Goal: Information Seeking & Learning: Learn about a topic

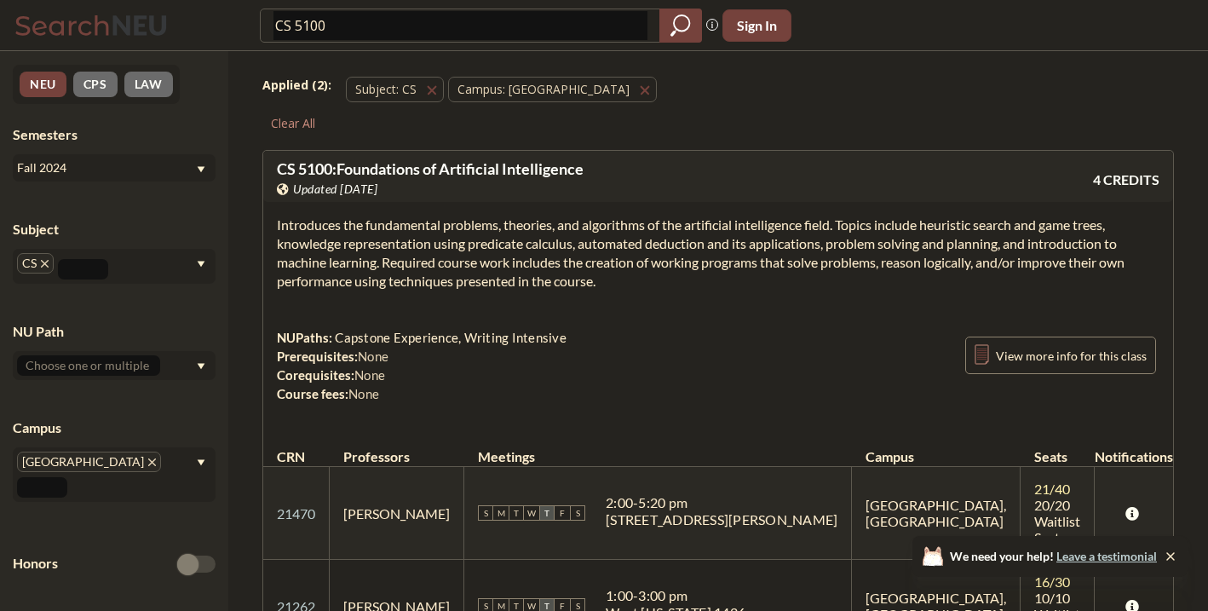
click at [403, 27] on input "CS 5100" at bounding box center [460, 25] width 374 height 29
type input "Data mining"
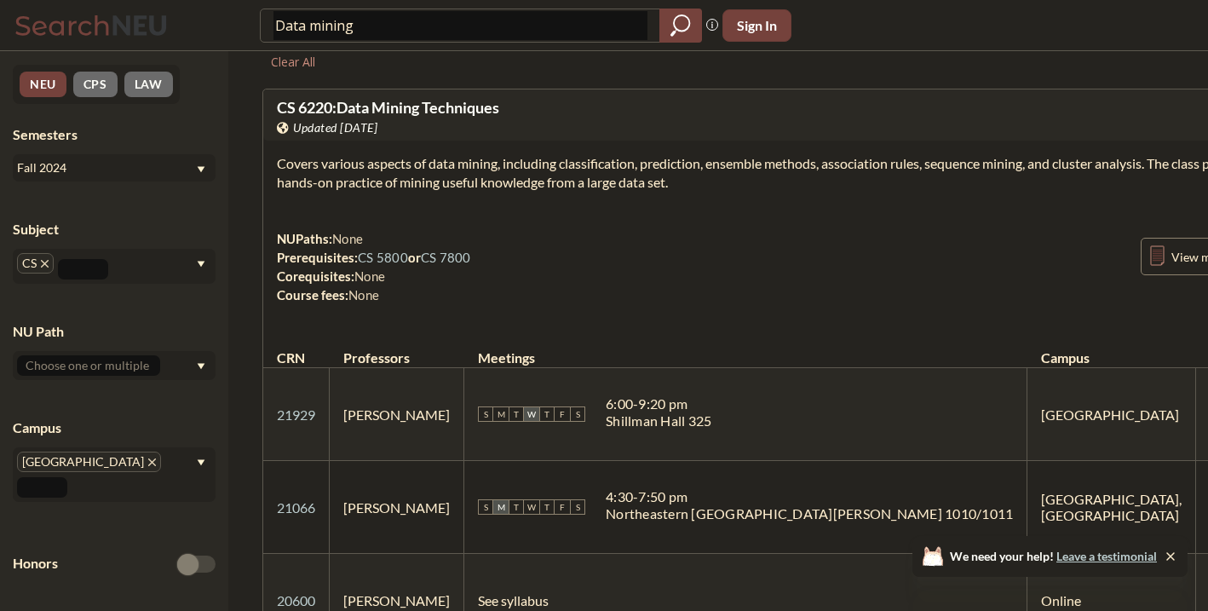
scroll to position [54, 0]
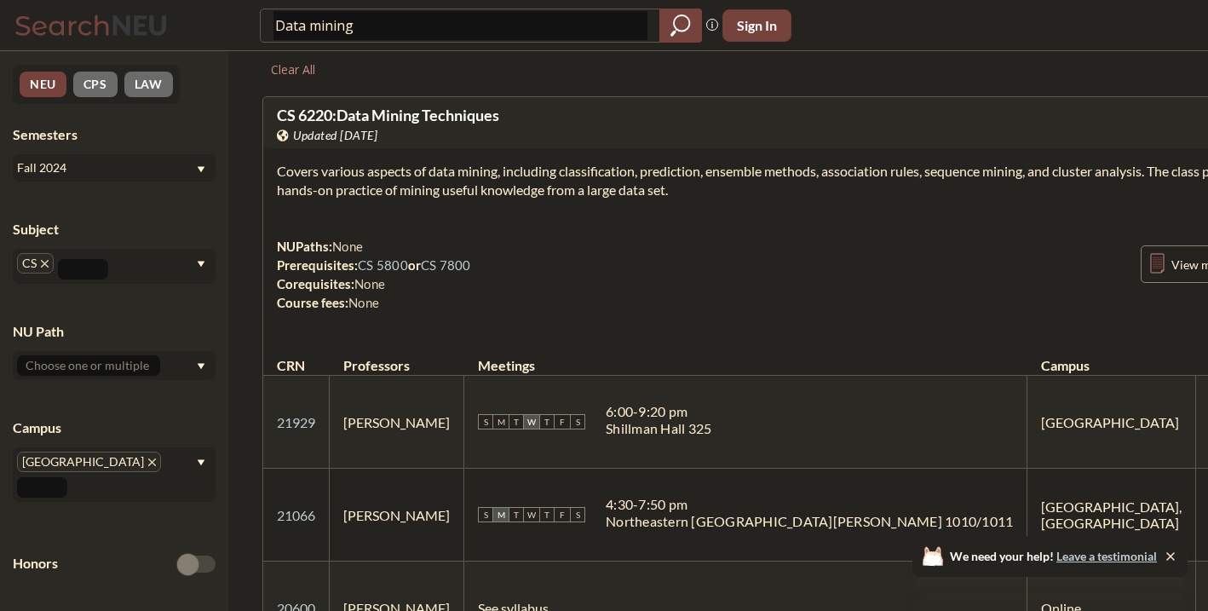
click at [152, 174] on div "Fall 2024" at bounding box center [106, 167] width 178 height 19
click at [140, 193] on div "Spring 2025" at bounding box center [114, 179] width 203 height 47
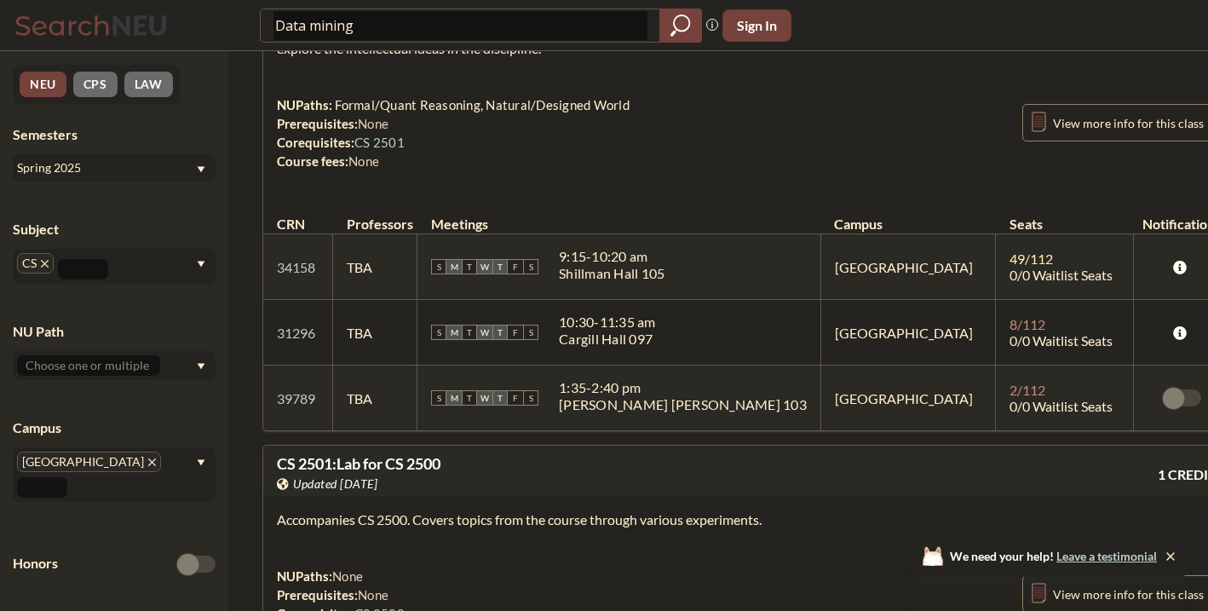
scroll to position [4150, 0]
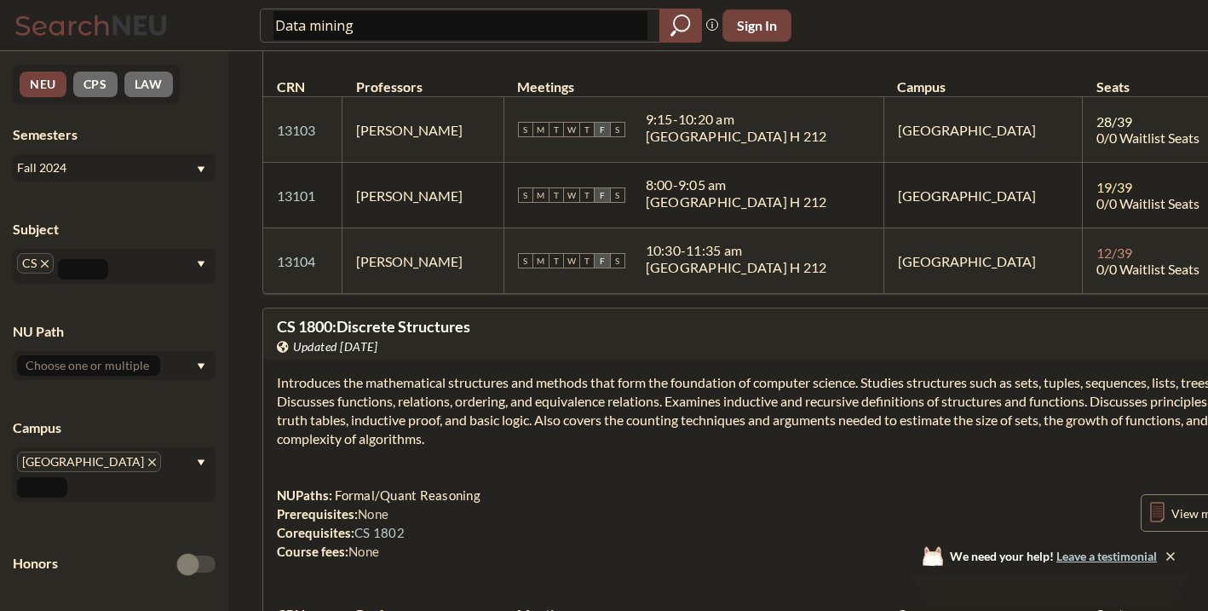
scroll to position [54, 0]
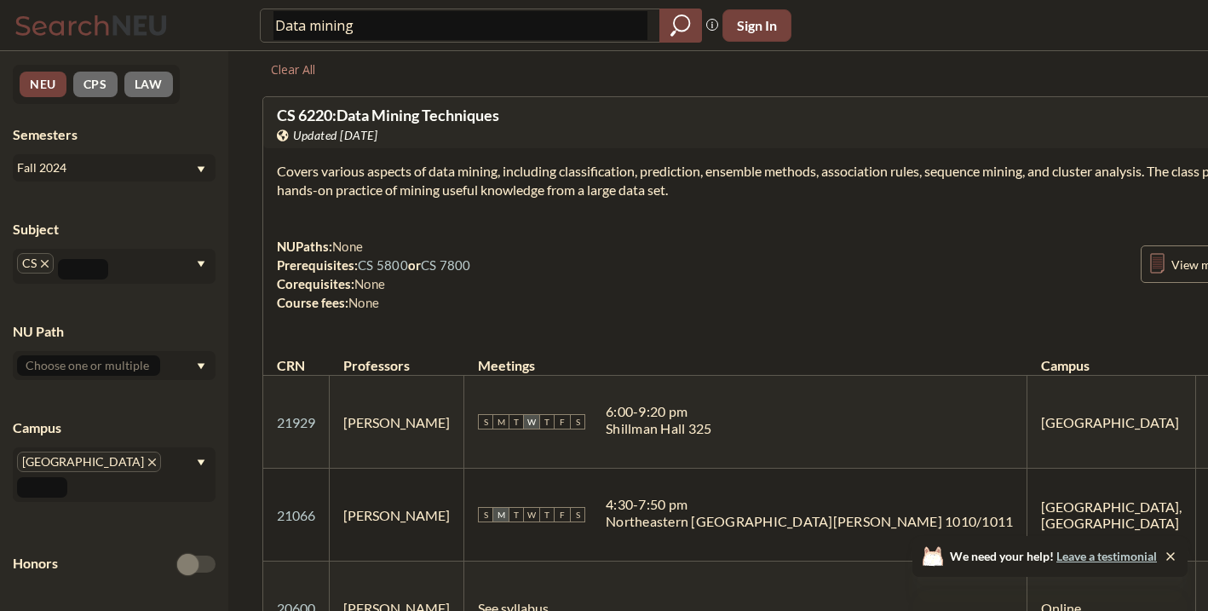
click at [351, 113] on span "CS 6220 : Data Mining Techniques" at bounding box center [388, 115] width 222 height 19
click at [352, 113] on span "CS 6220 : Data Mining Techniques" at bounding box center [388, 115] width 222 height 19
copy div "CS 6220 : Data Mining Techniques View this course on Banner."
click at [363, 26] on input "Data mining" at bounding box center [460, 25] width 374 height 29
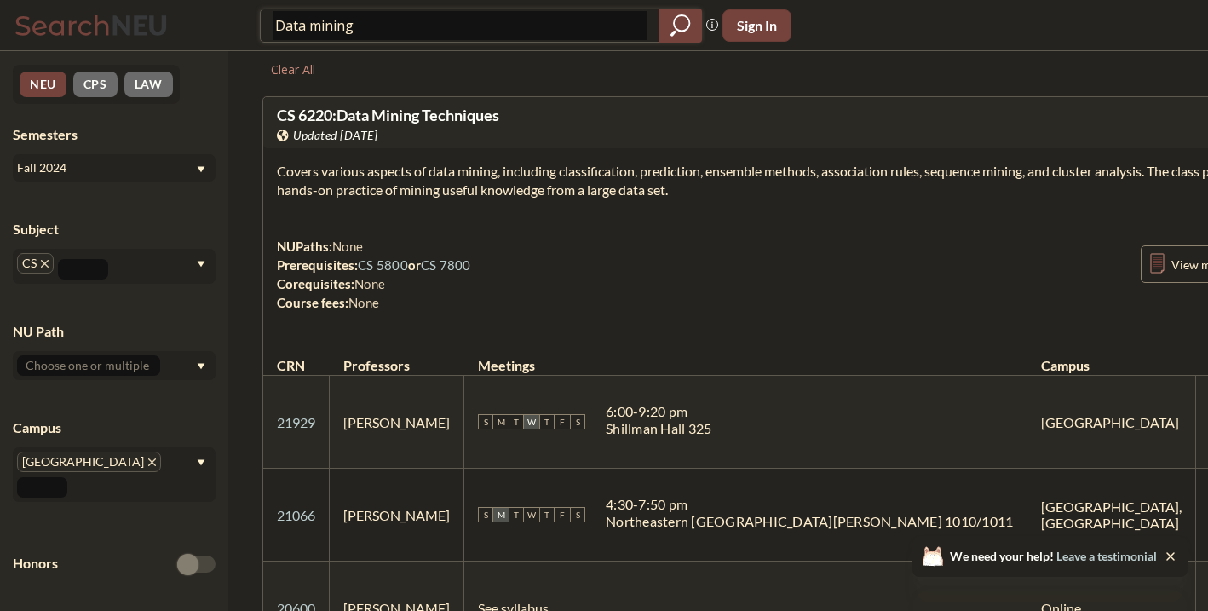
click at [363, 26] on input "Data mining" at bounding box center [460, 25] width 374 height 29
paste input "CS 6220: Data Mining Techniques"
type input "CS 6220: Data Mining Techniques"
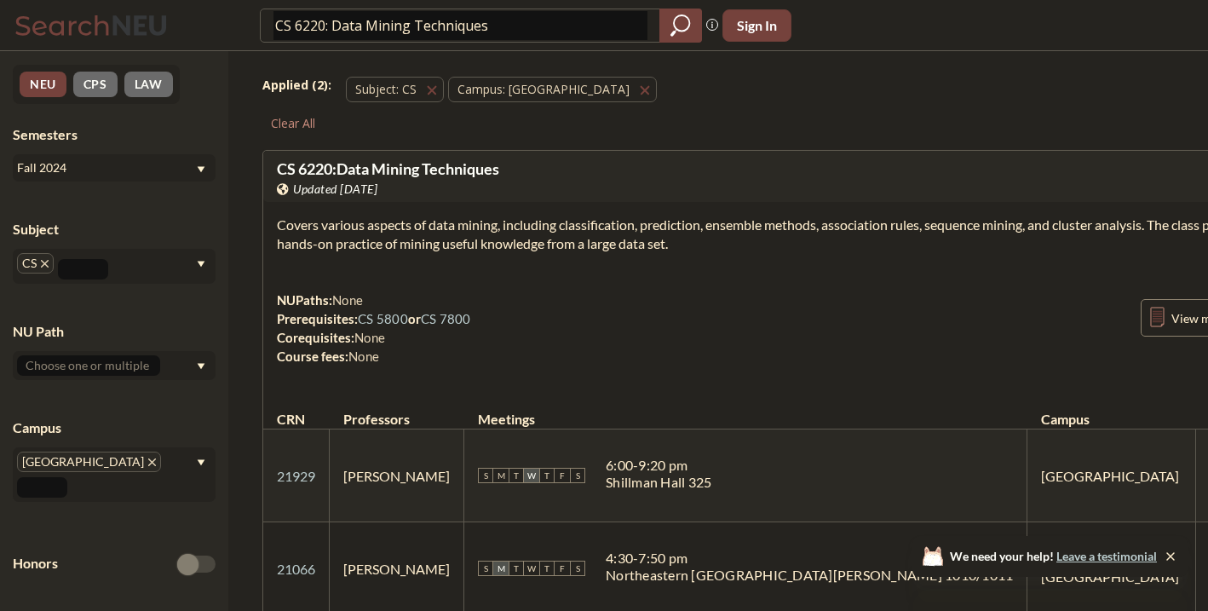
click at [122, 150] on div "Semesters Fall 2024" at bounding box center [114, 153] width 203 height 56
click at [122, 158] on div "Fall 2024" at bounding box center [106, 167] width 178 height 19
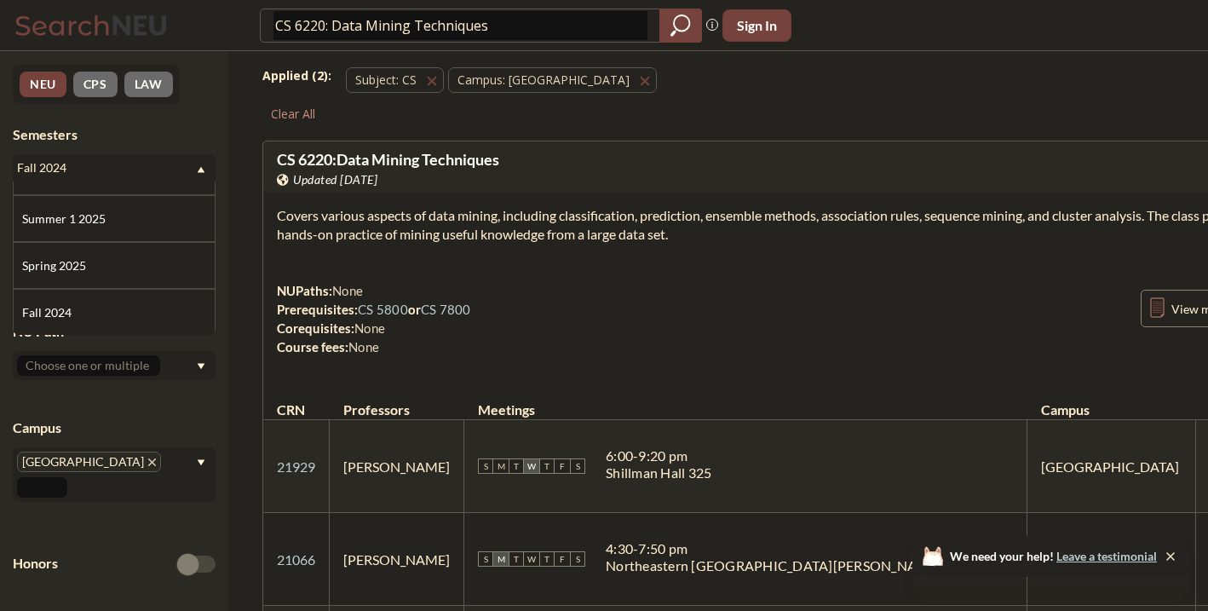
scroll to position [136, 0]
click at [116, 258] on div "Spring 2025" at bounding box center [118, 256] width 192 height 19
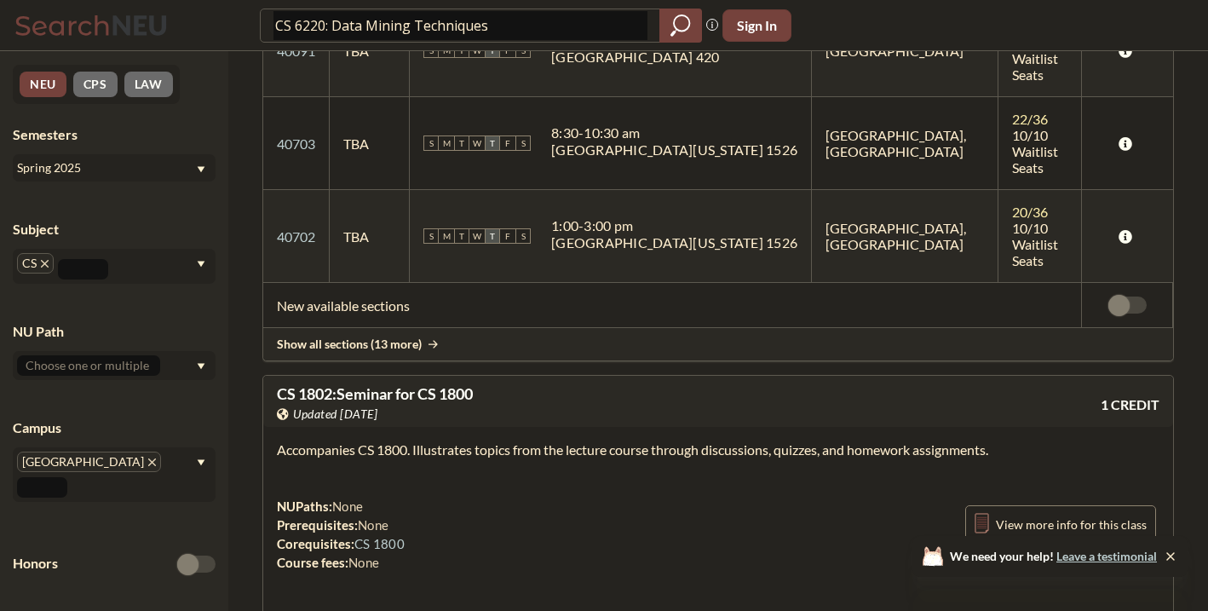
scroll to position [3211, 0]
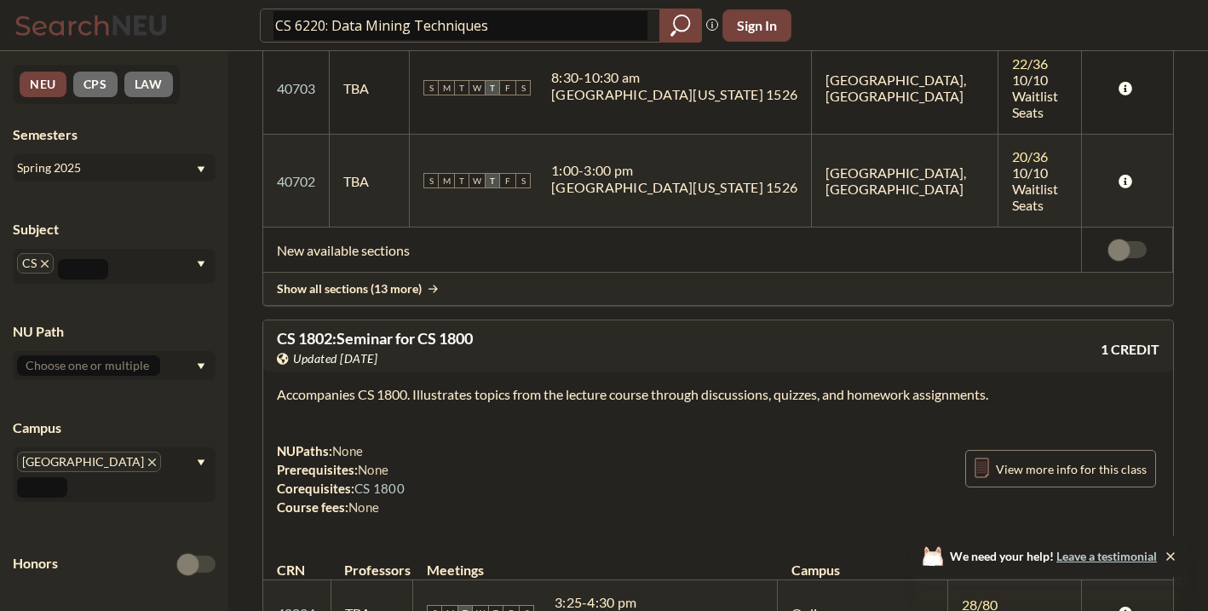
drag, startPoint x: 507, startPoint y: 16, endPoint x: 242, endPoint y: 21, distance: 264.9
click at [242, 22] on div "CS 6220: Data Mining Techniques Phrase search guarantees the exact search appea…" at bounding box center [604, 25] width 1208 height 51
type input "cs 6220"
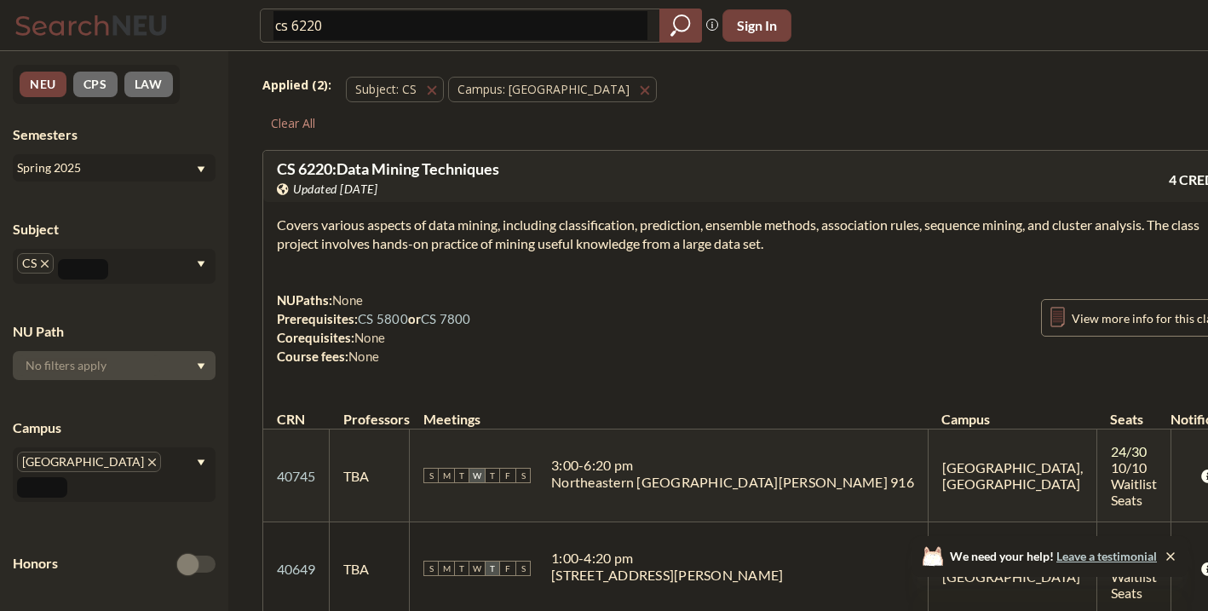
click at [157, 172] on div "Spring 2025" at bounding box center [106, 167] width 178 height 19
click at [395, 229] on section "Covers various aspects of data mining, including classification, prediction, en…" at bounding box center [756, 233] width 958 height 37
click at [394, 228] on section "Covers various aspects of data mining, including classification, prediction, en…" at bounding box center [756, 233] width 958 height 37
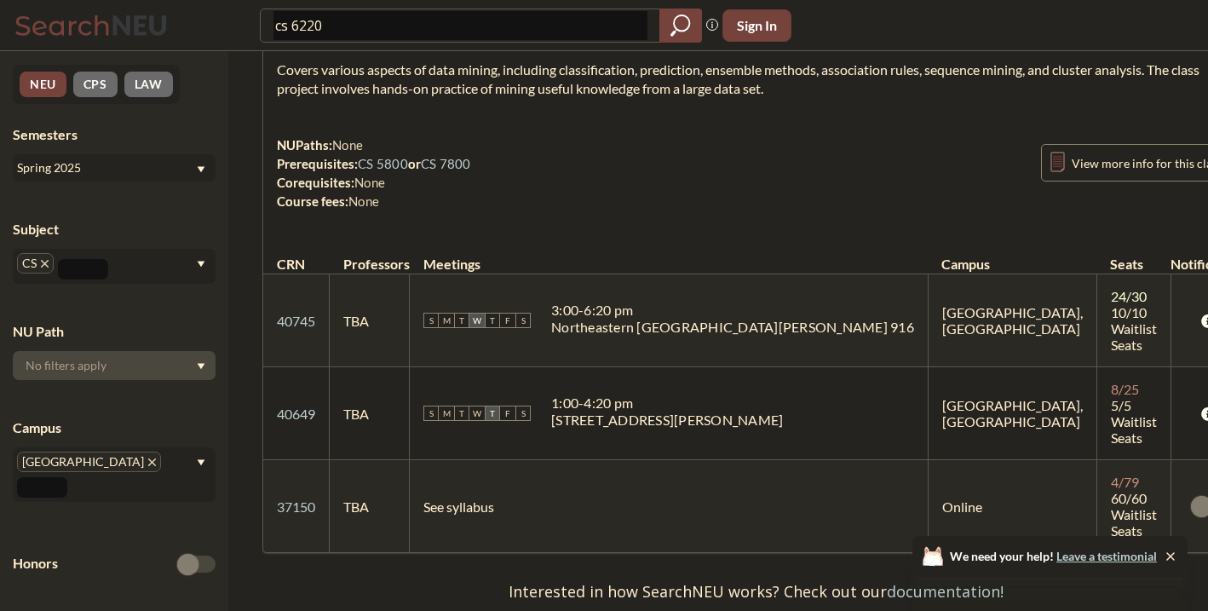
scroll to position [154, 0]
click at [146, 165] on div "Spring 2025" at bounding box center [106, 167] width 178 height 19
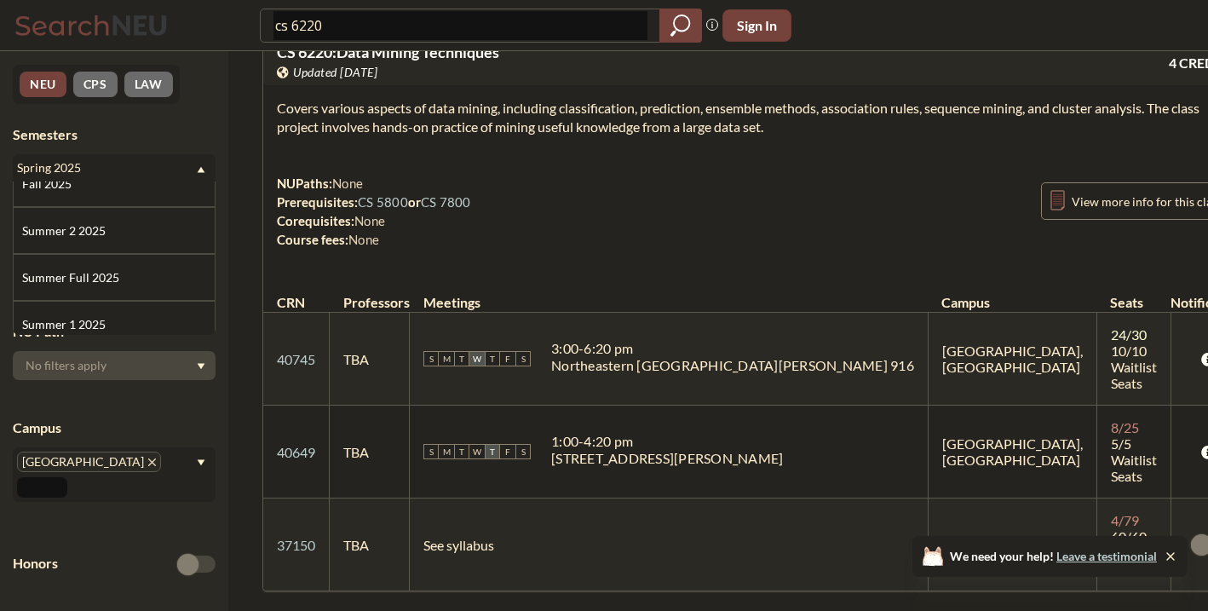
scroll to position [17, 0]
click at [144, 273] on div "Summer Full 2025" at bounding box center [118, 282] width 192 height 19
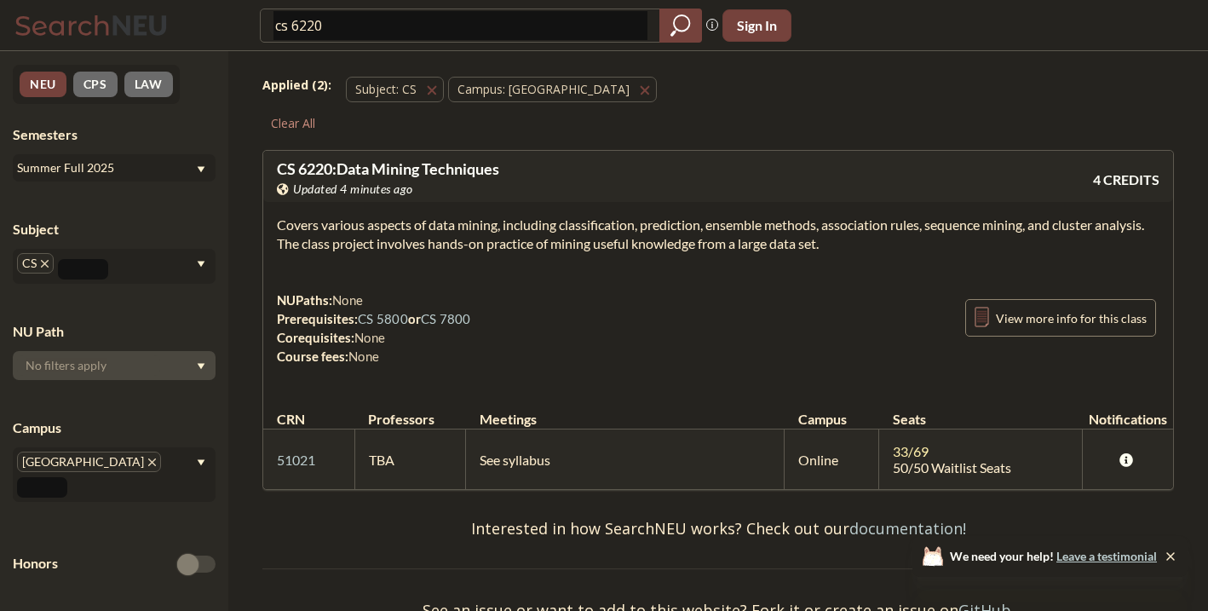
click at [303, 236] on section "Covers various aspects of data mining, including classification, prediction, en…" at bounding box center [718, 233] width 882 height 37
click at [302, 232] on section "Covers various aspects of data mining, including classification, prediction, en…" at bounding box center [718, 233] width 882 height 37
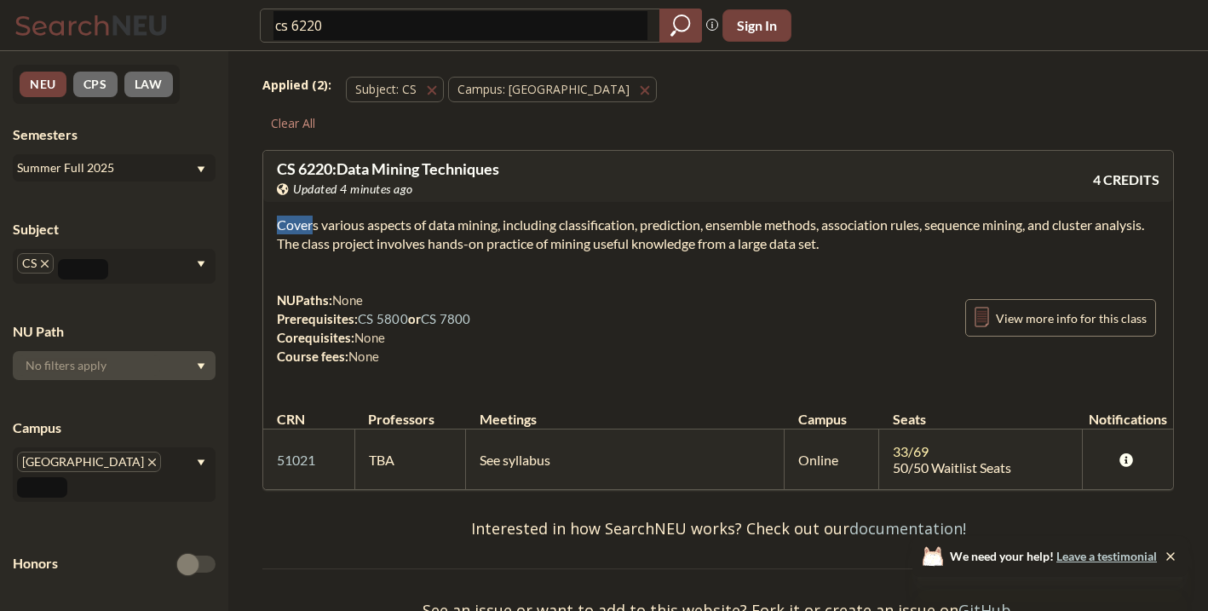
click at [302, 232] on section "Covers various aspects of data mining, including classification, prediction, en…" at bounding box center [718, 233] width 882 height 37
click at [301, 224] on section "Covers various aspects of data mining, including classification, prediction, en…" at bounding box center [718, 233] width 882 height 37
click at [301, 223] on section "Covers various aspects of data mining, including classification, prediction, en…" at bounding box center [718, 233] width 882 height 37
click at [300, 223] on section "Covers various aspects of data mining, including classification, prediction, en…" at bounding box center [718, 233] width 882 height 37
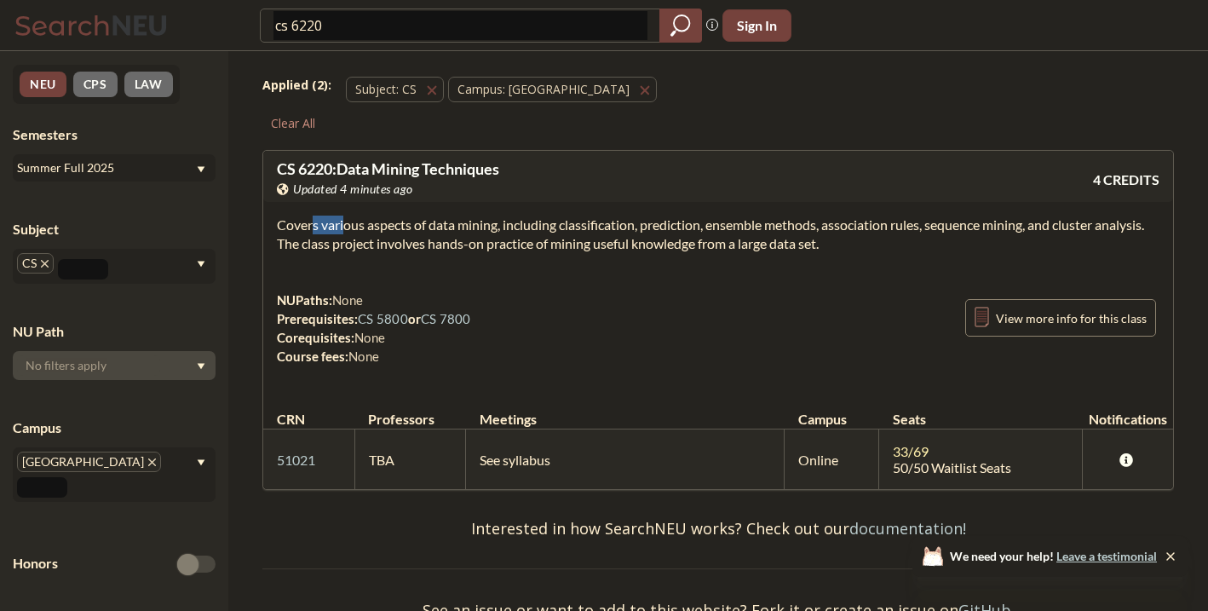
click at [300, 223] on section "Covers various aspects of data mining, including classification, prediction, en…" at bounding box center [718, 233] width 882 height 37
click at [299, 223] on section "Covers various aspects of data mining, including classification, prediction, en…" at bounding box center [718, 233] width 882 height 37
click at [612, 246] on section "Covers various aspects of data mining, including classification, prediction, en…" at bounding box center [718, 233] width 882 height 37
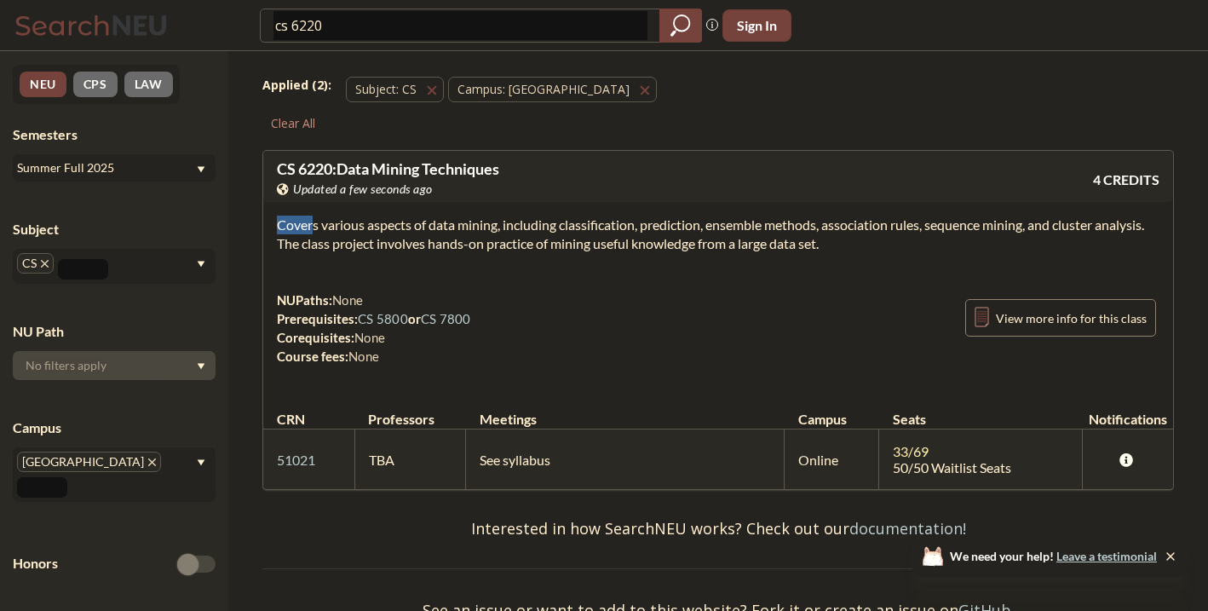
click at [612, 246] on section "Covers various aspects of data mining, including classification, prediction, en…" at bounding box center [718, 233] width 882 height 37
click at [90, 181] on div "NEU CPS LAW Semesters Summer Full 2025 Subject CS NU Path Campus [GEOGRAPHIC_DA…" at bounding box center [114, 330] width 228 height 559
click at [91, 176] on div "Summer Full 2025" at bounding box center [106, 167] width 178 height 19
click at [95, 216] on div "Fall 2025" at bounding box center [114, 204] width 203 height 47
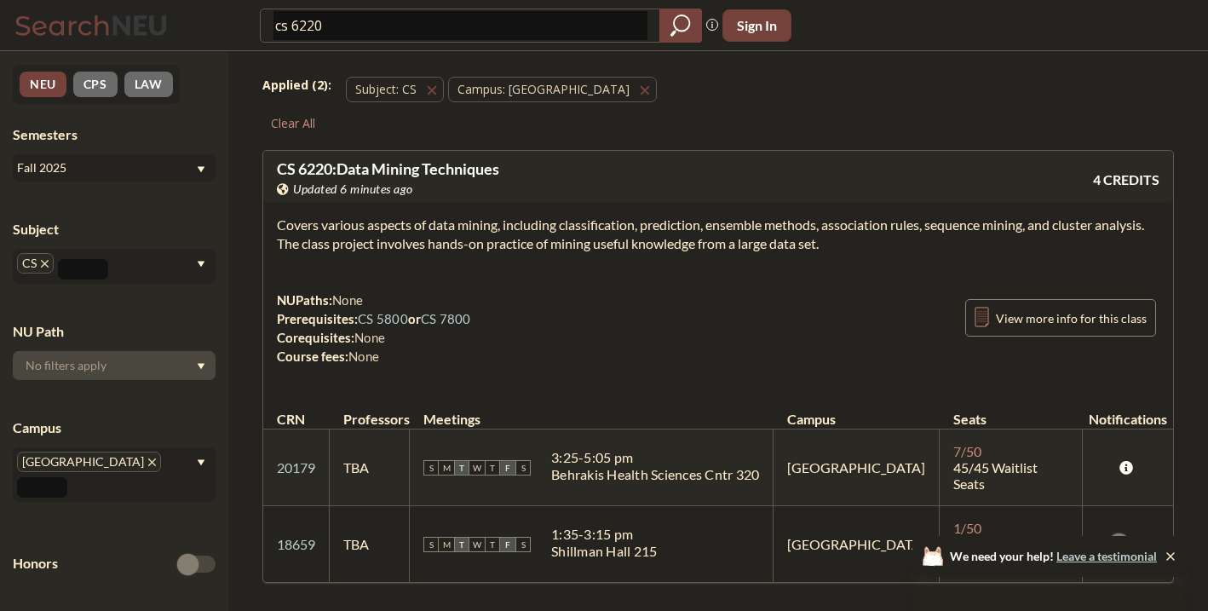
scroll to position [53, 0]
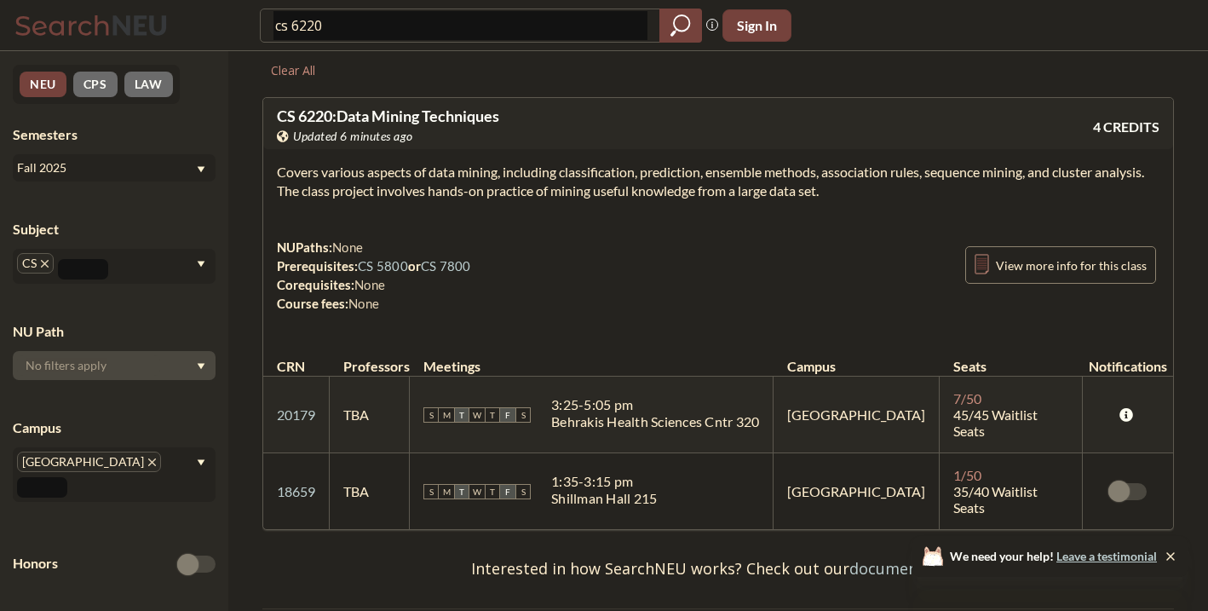
click at [179, 168] on div "Fall 2025" at bounding box center [106, 167] width 178 height 19
click at [134, 312] on div "Summer Full 2025" at bounding box center [114, 298] width 203 height 47
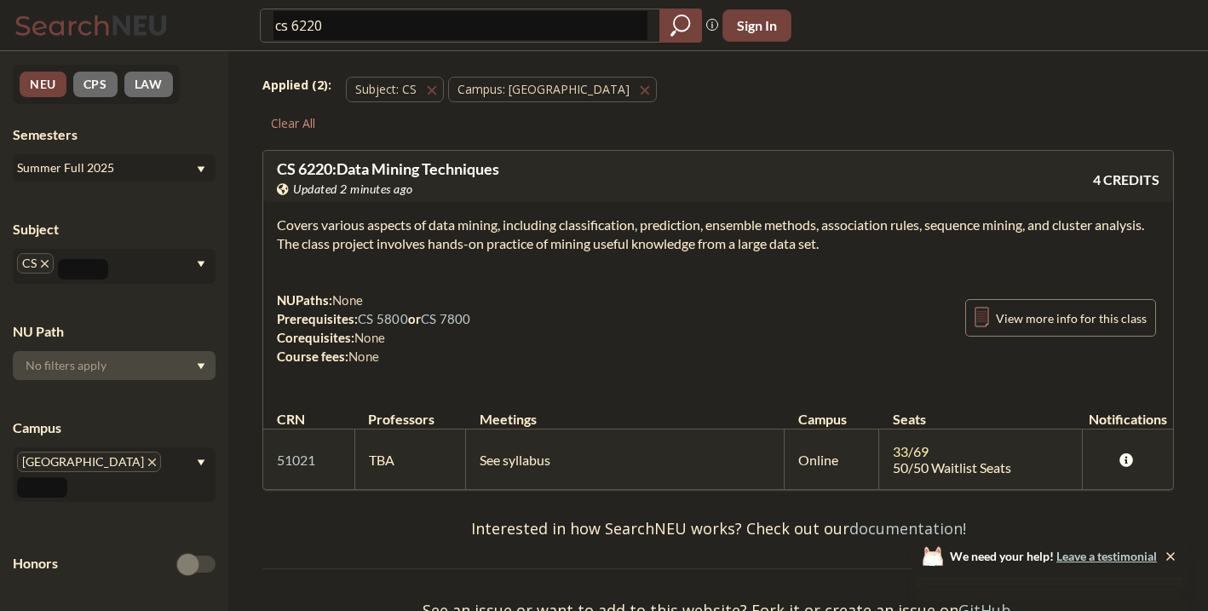
click at [175, 162] on div "Summer Full 2025" at bounding box center [106, 167] width 178 height 19
click at [135, 296] on div "Spring 2025" at bounding box center [118, 295] width 192 height 19
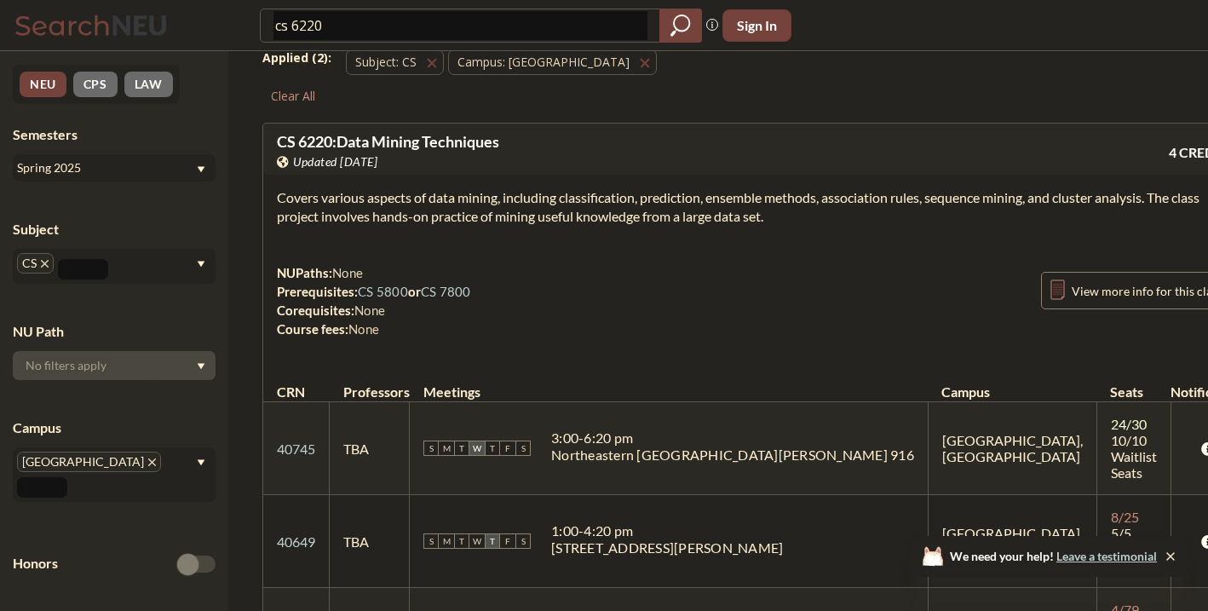
scroll to position [26, 0]
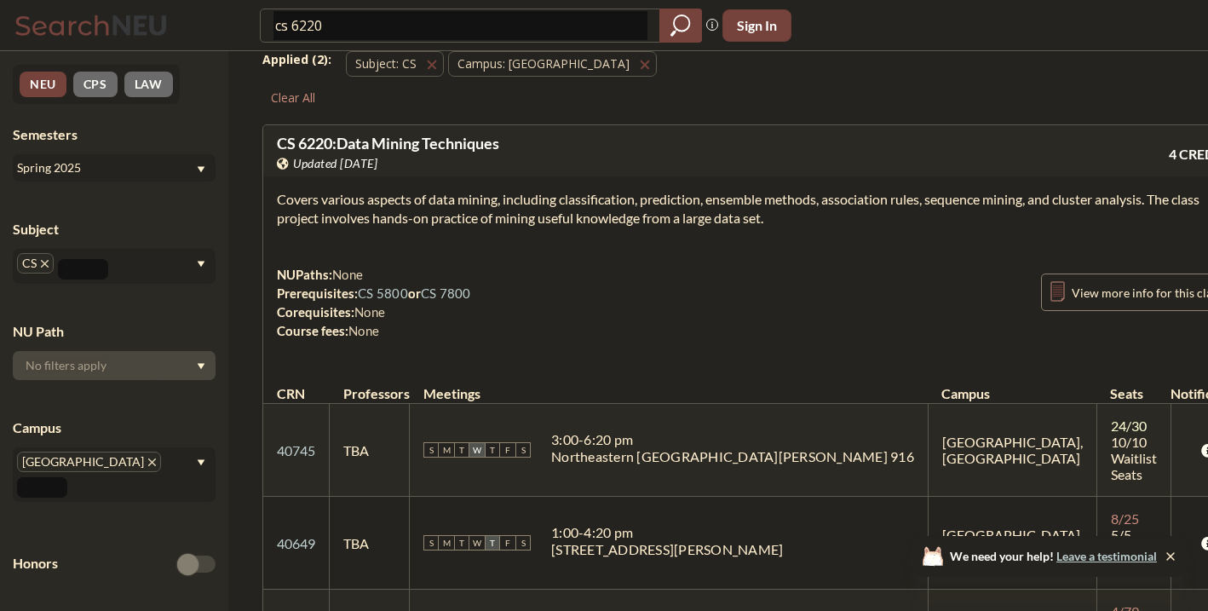
click at [157, 166] on div "Spring 2025" at bounding box center [106, 167] width 178 height 19
click at [125, 274] on div "Fall 2024" at bounding box center [118, 280] width 192 height 19
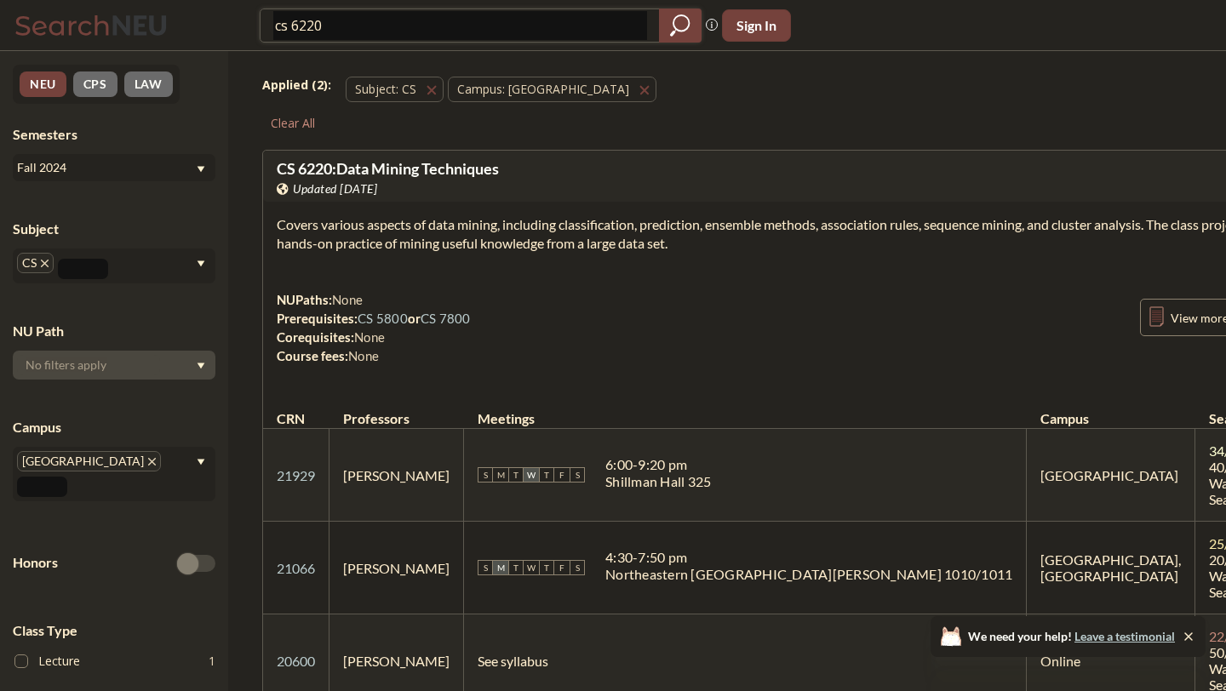
click at [355, 31] on input "cs 6220" at bounding box center [460, 25] width 374 height 29
type input "cs 7180"
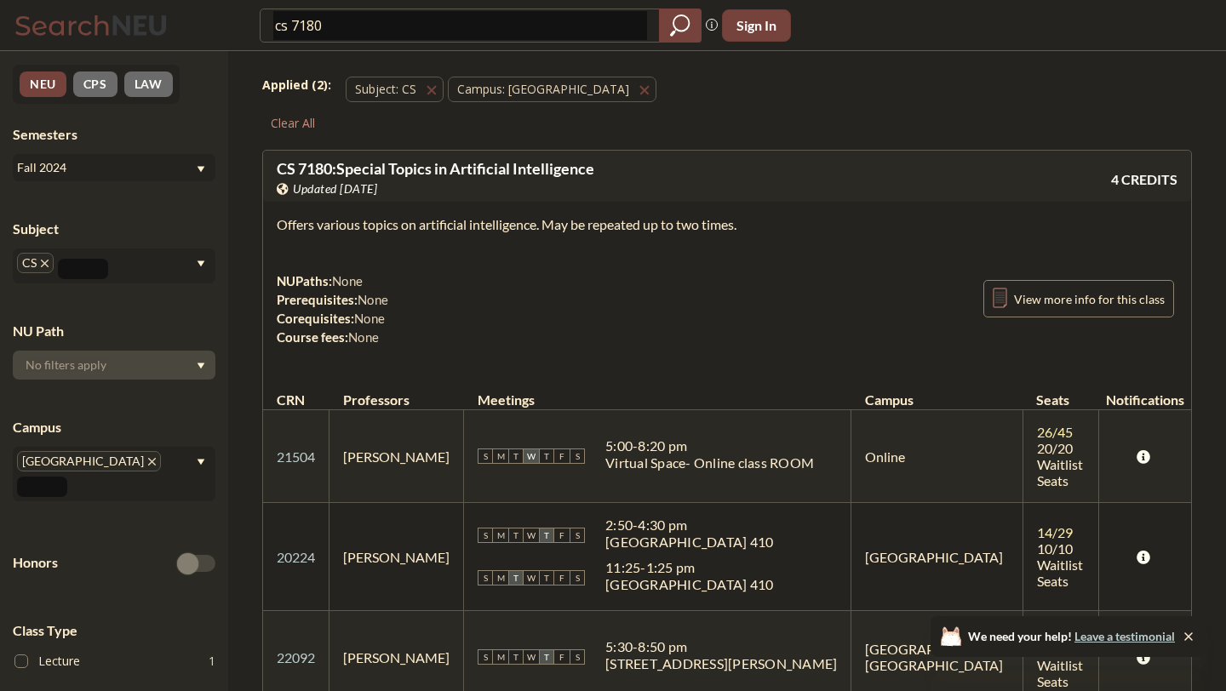
click at [168, 158] on div "Fall 2024" at bounding box center [106, 167] width 178 height 19
click at [150, 244] on div "Summer 2 2025" at bounding box center [118, 252] width 192 height 19
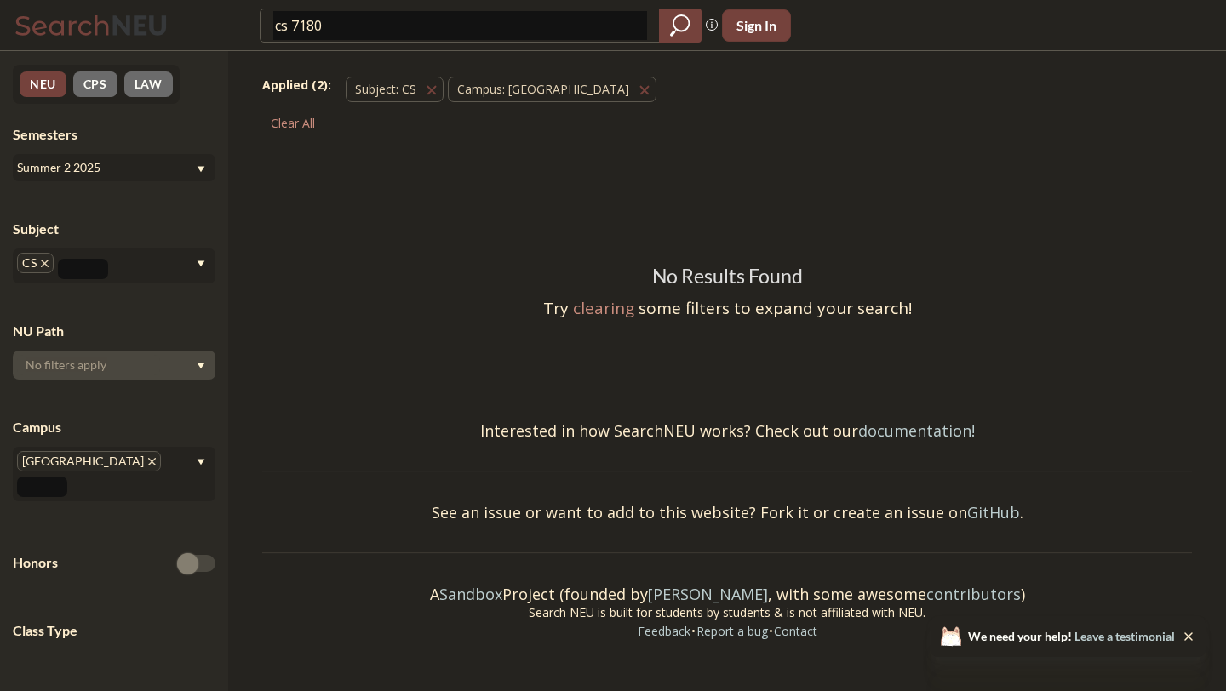
click at [166, 180] on div "Summer 2 2025" at bounding box center [114, 167] width 203 height 27
click at [139, 278] on div "Summer Full 2025" at bounding box center [114, 298] width 203 height 47
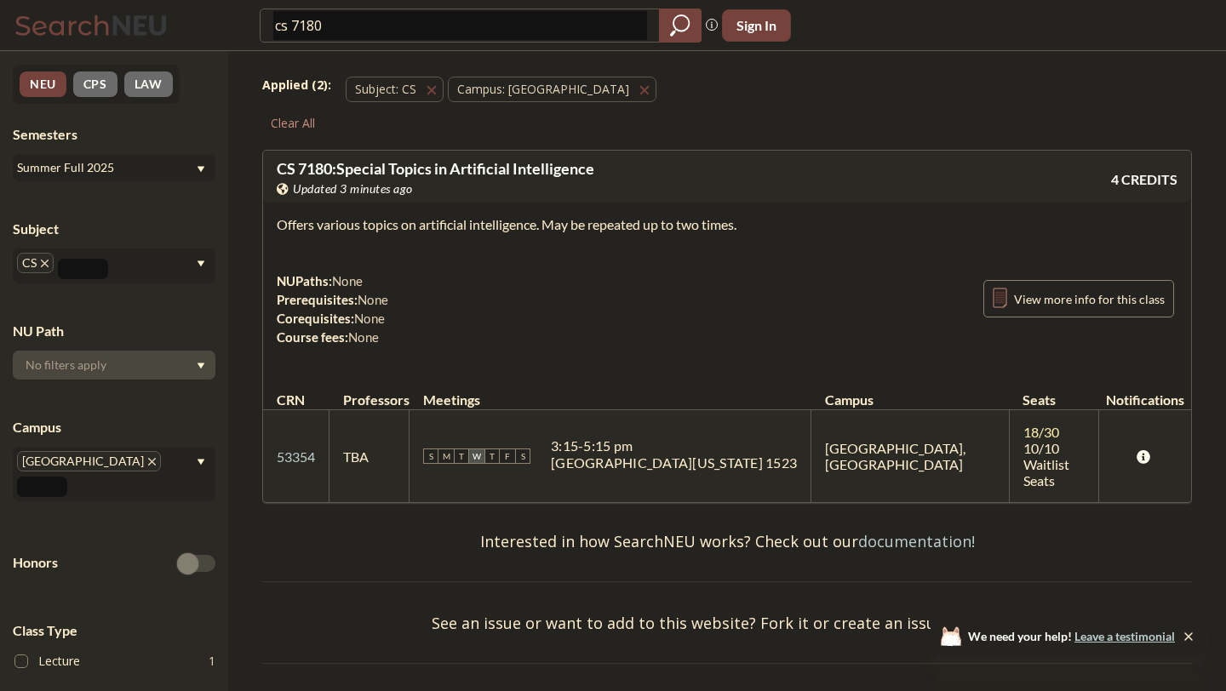
click at [164, 180] on div "Summer Full 2025" at bounding box center [114, 167] width 203 height 27
click at [147, 275] on div "Spring 2025" at bounding box center [114, 291] width 203 height 47
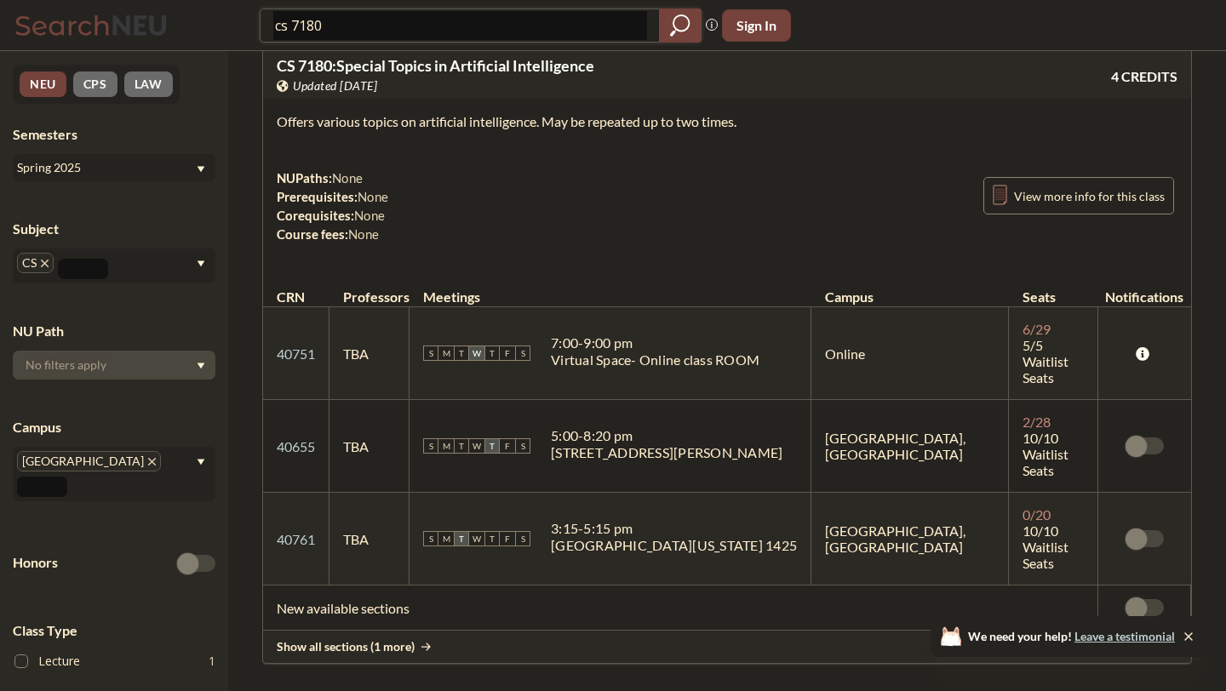
scroll to position [45, 0]
